Goal: Transaction & Acquisition: Purchase product/service

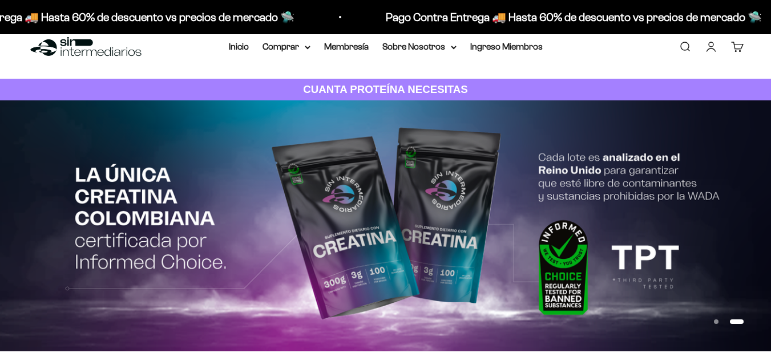
scroll to position [19, 0]
click at [299, 43] on summary "Comprar" at bounding box center [286, 46] width 48 height 15
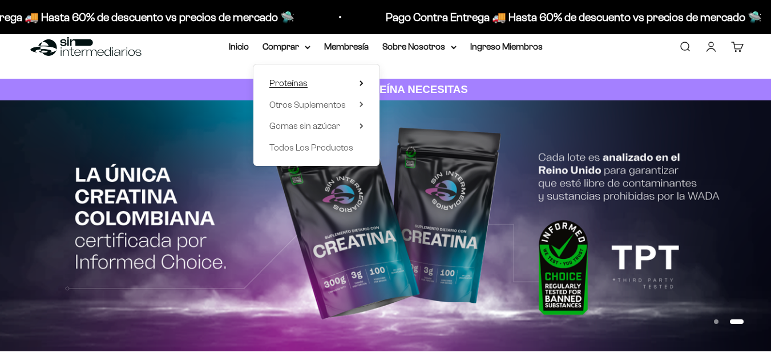
click at [303, 85] on span "Proteínas" at bounding box center [288, 83] width 38 height 10
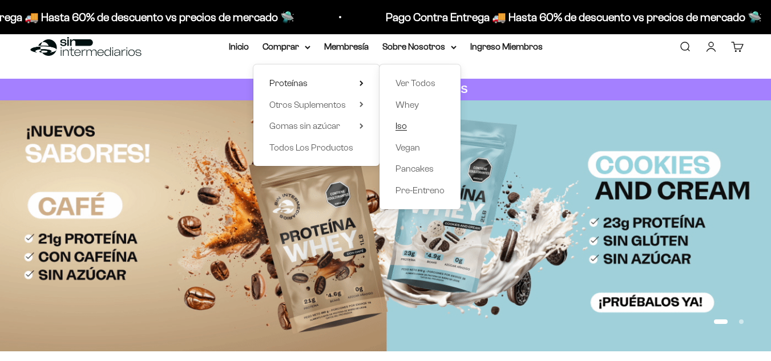
click at [406, 127] on span "Iso" at bounding box center [400, 126] width 11 height 10
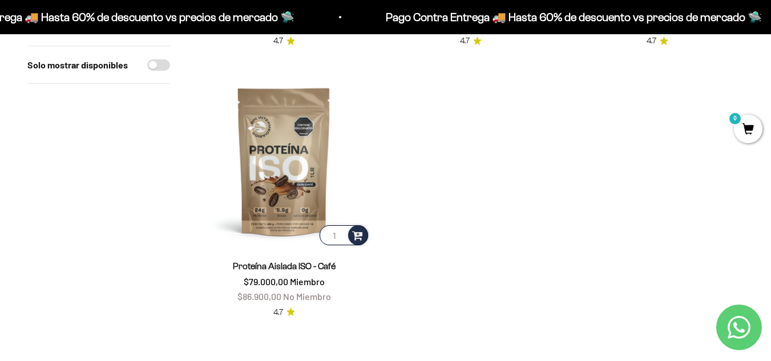
scroll to position [377, 0]
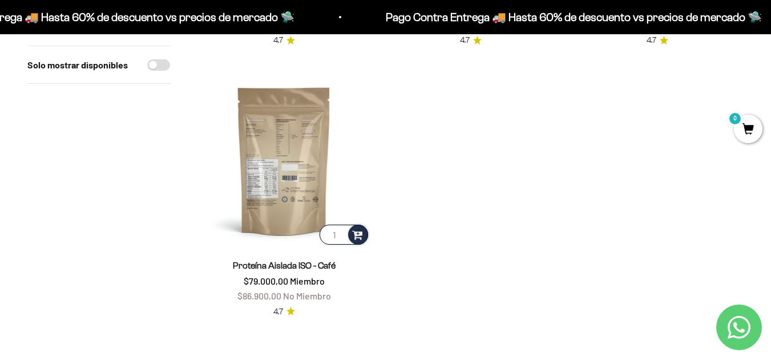
click at [258, 152] on img at bounding box center [283, 160] width 173 height 173
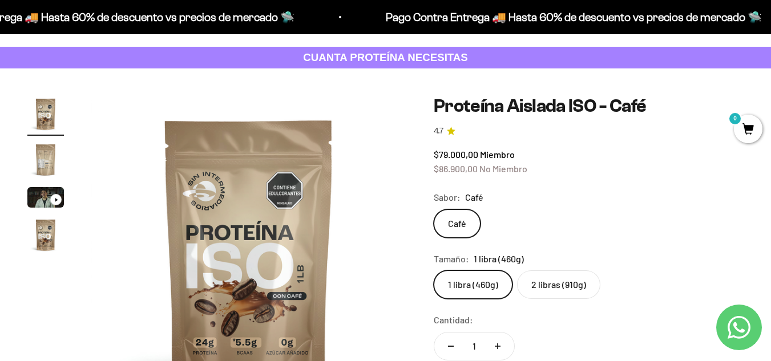
scroll to position [50, 0]
click at [571, 294] on label "2 libras (910g)" at bounding box center [558, 285] width 83 height 29
click at [434, 271] on input "2 libras (910g)" at bounding box center [433, 270] width 1 height 1
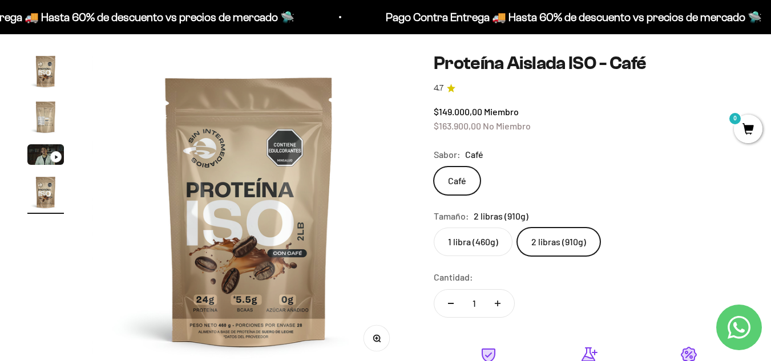
scroll to position [93, 0]
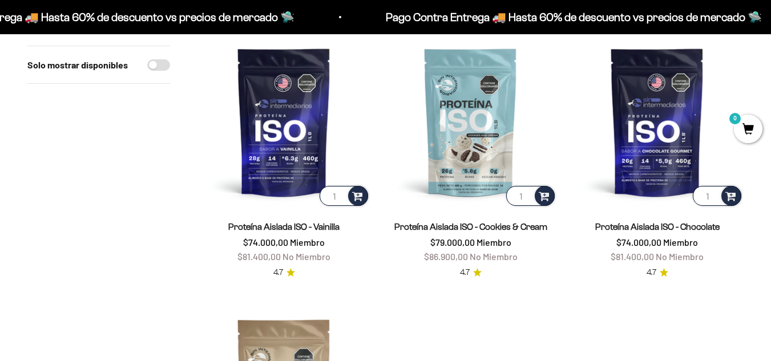
scroll to position [144, 0]
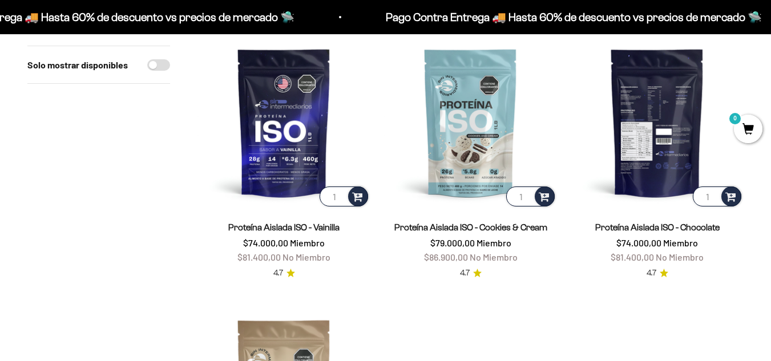
click at [634, 153] on img at bounding box center [657, 122] width 173 height 173
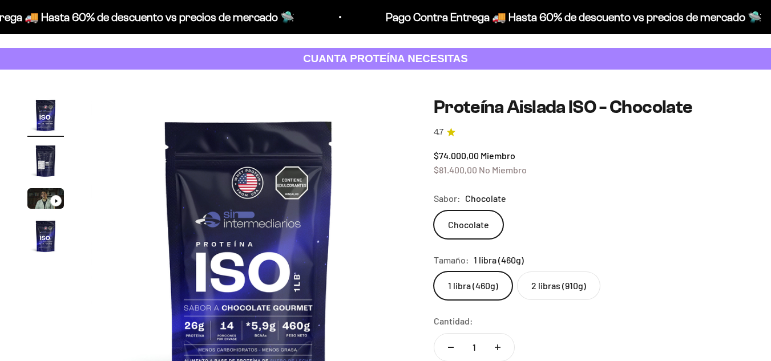
scroll to position [83, 0]
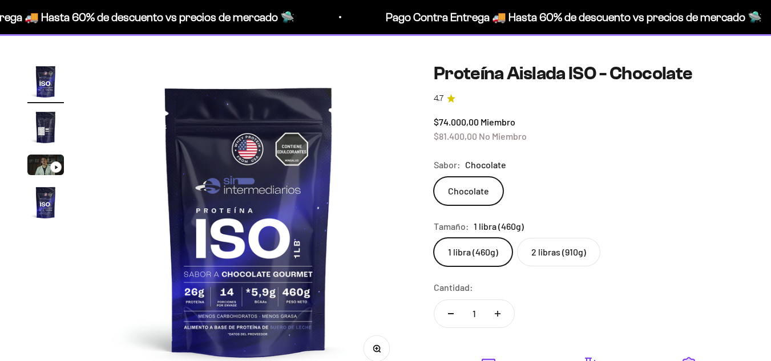
click at [534, 246] on label "2 libras (910g)" at bounding box center [558, 252] width 83 height 29
click at [434, 238] on input "2 libras (910g)" at bounding box center [433, 237] width 1 height 1
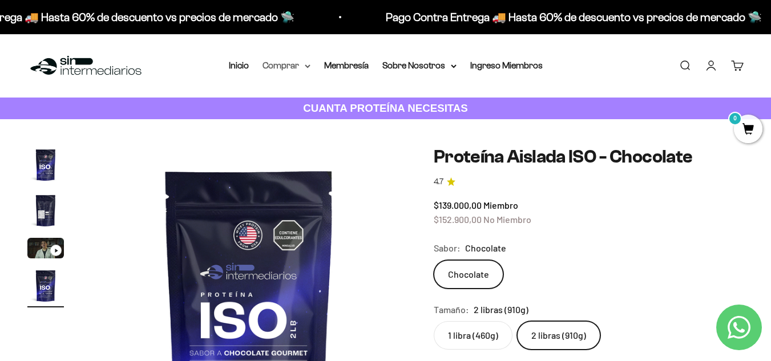
click at [280, 66] on summary "Comprar" at bounding box center [286, 65] width 48 height 15
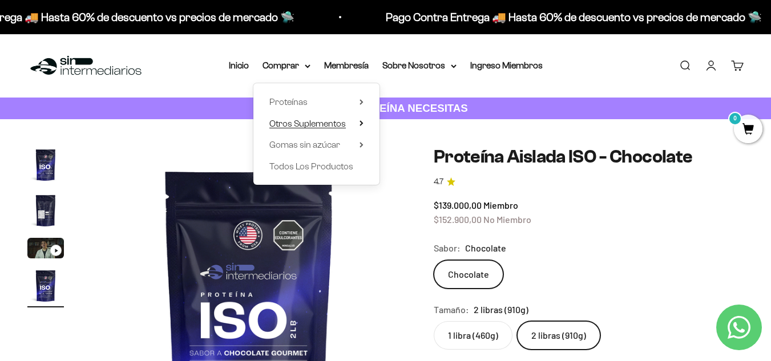
click at [304, 121] on span "Otros Suplementos" at bounding box center [307, 124] width 76 height 10
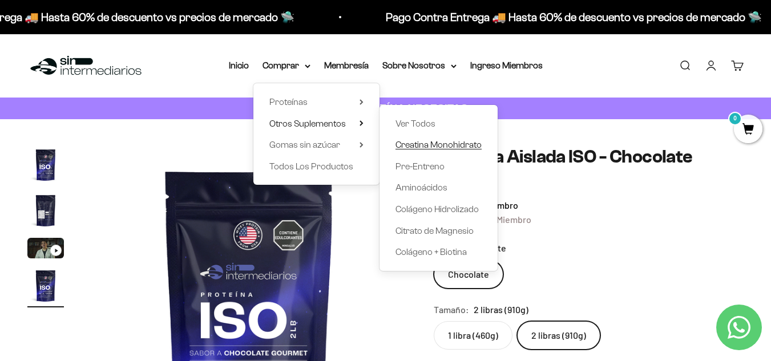
click at [429, 141] on span "Creatina Monohidrato" at bounding box center [438, 145] width 86 height 10
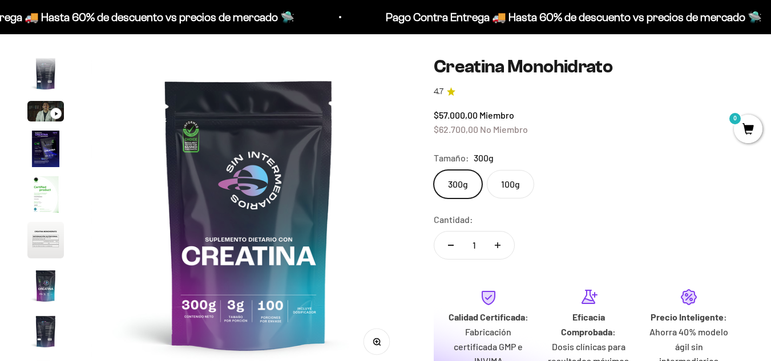
scroll to position [91, 0]
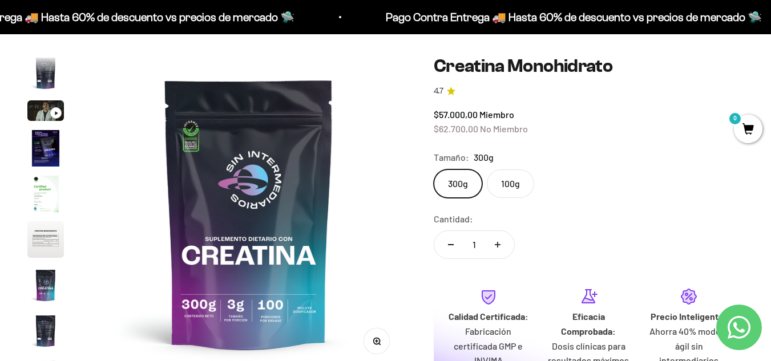
click at [507, 181] on label "100g" at bounding box center [510, 183] width 47 height 29
click at [434, 169] on input "100g" at bounding box center [433, 169] width 1 height 1
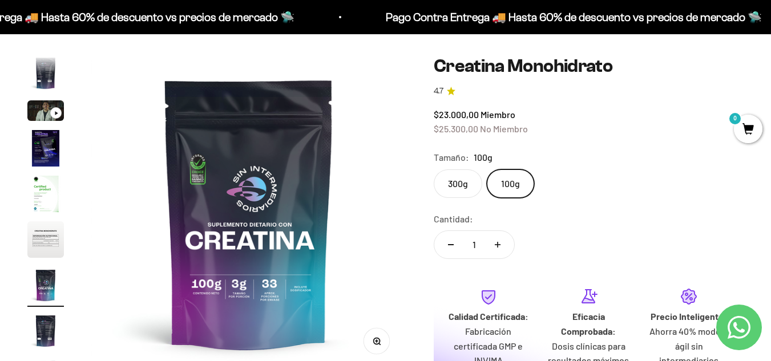
click at [463, 181] on label "300g" at bounding box center [458, 183] width 48 height 29
click at [434, 169] on input "300g" at bounding box center [433, 169] width 1 height 1
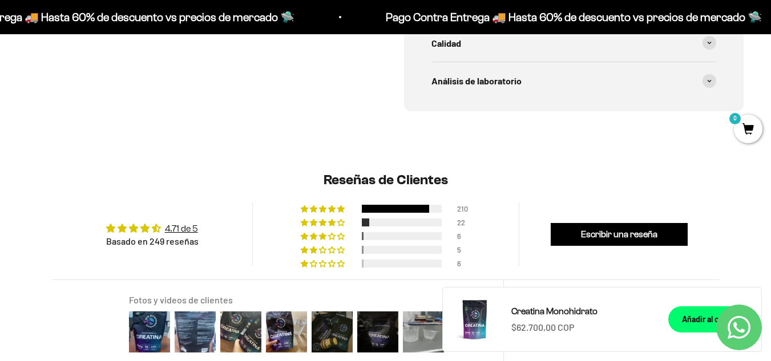
scroll to position [727, 0]
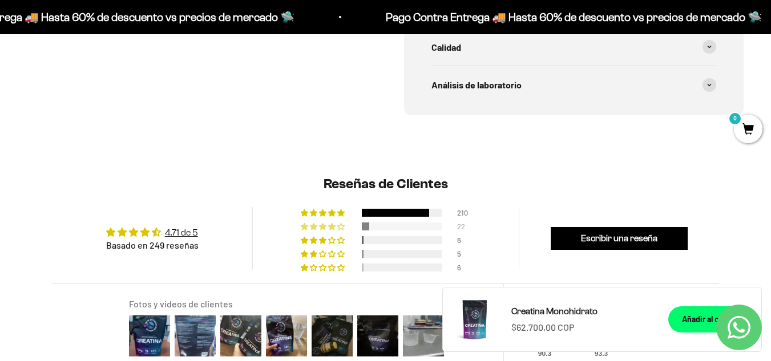
click at [316, 227] on span "9% (22) reviews with 4 star rating" at bounding box center [314, 226] width 9 height 7
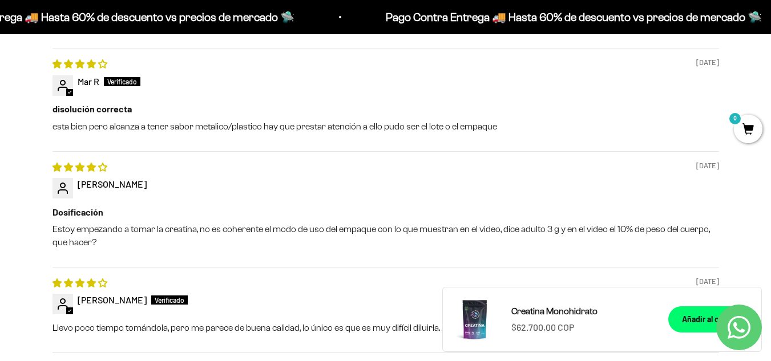
scroll to position [1214, 0]
